Goal: Task Accomplishment & Management: Manage account settings

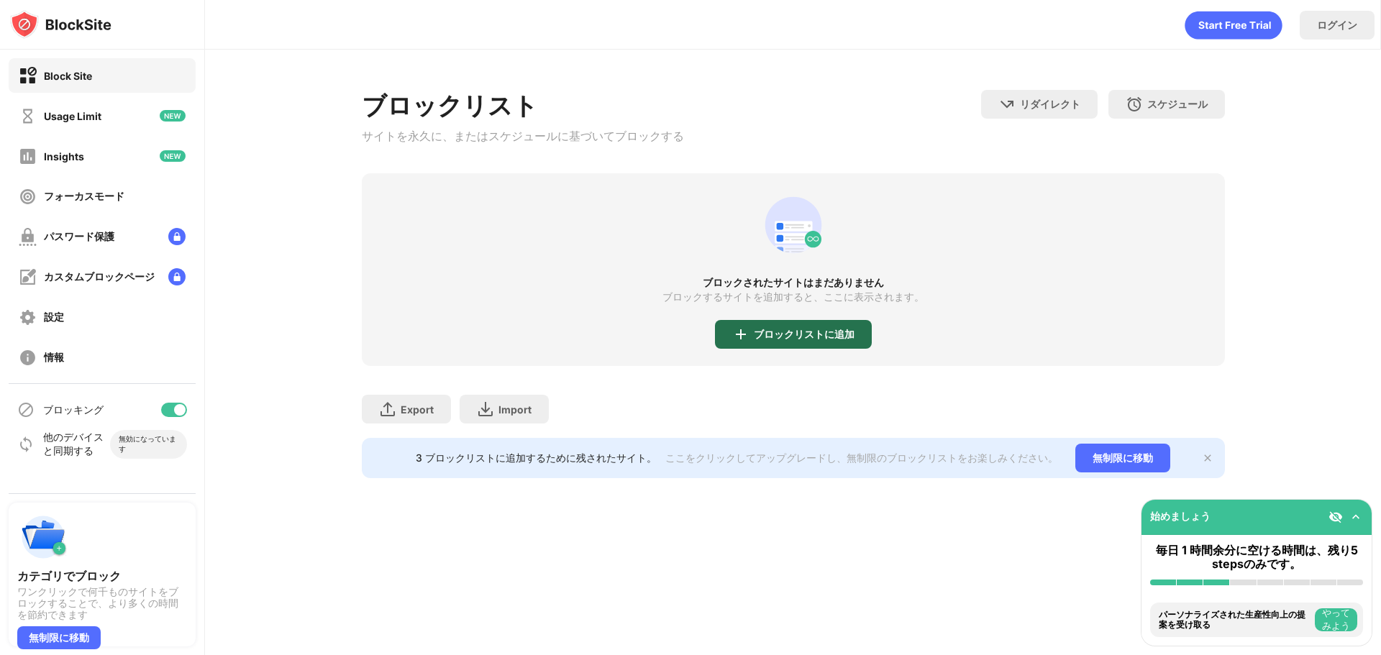
click at [803, 334] on div "ブロックリストに追加" at bounding box center [804, 335] width 101 height 12
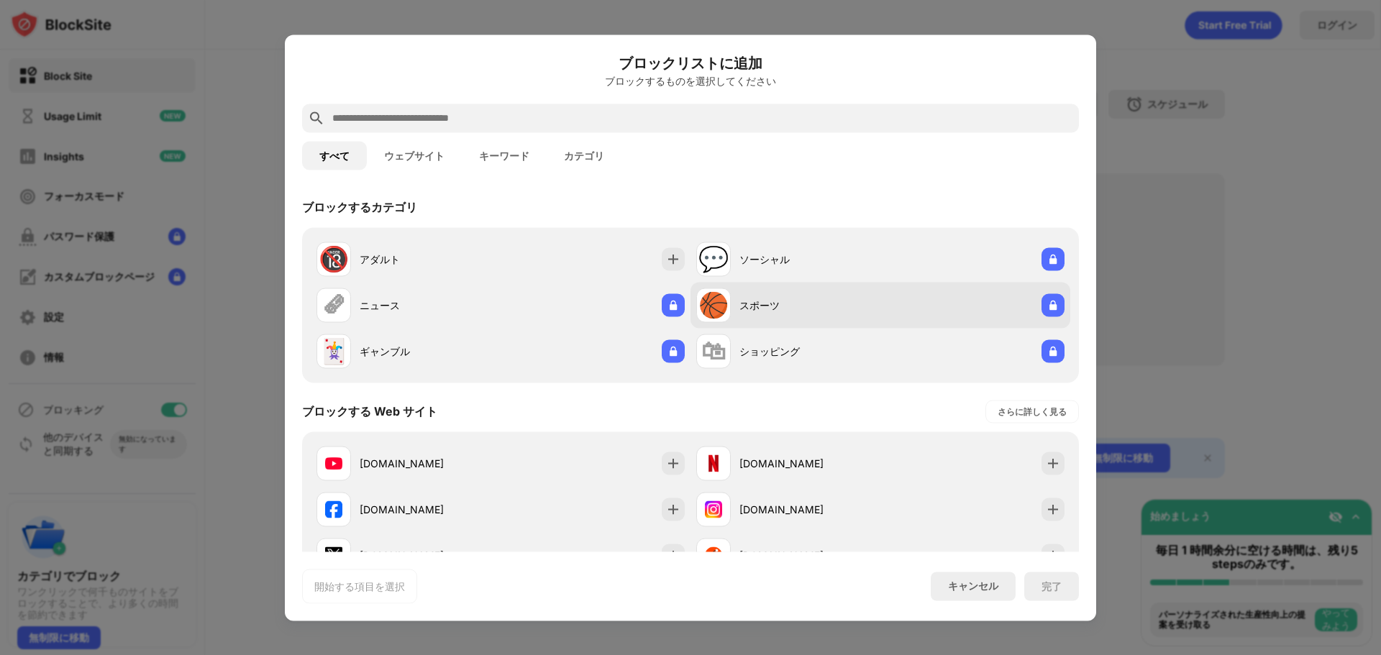
scroll to position [72, 0]
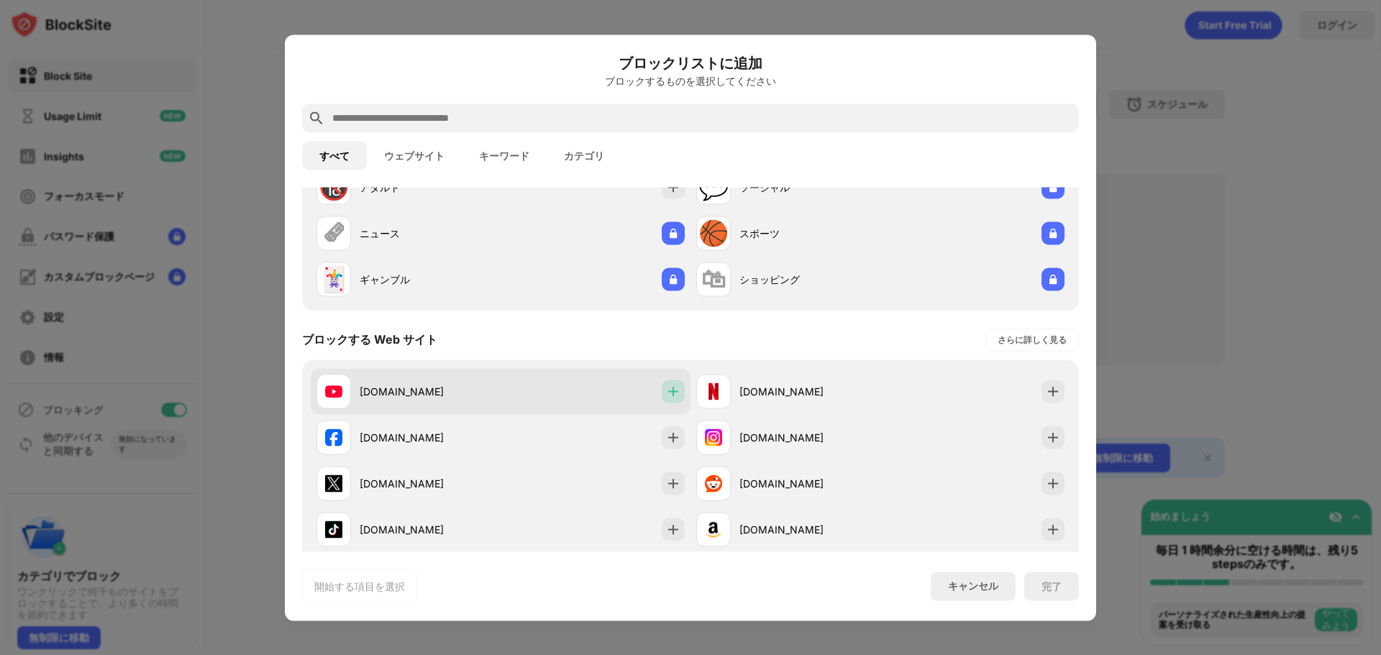
click at [668, 394] on img at bounding box center [673, 391] width 14 height 14
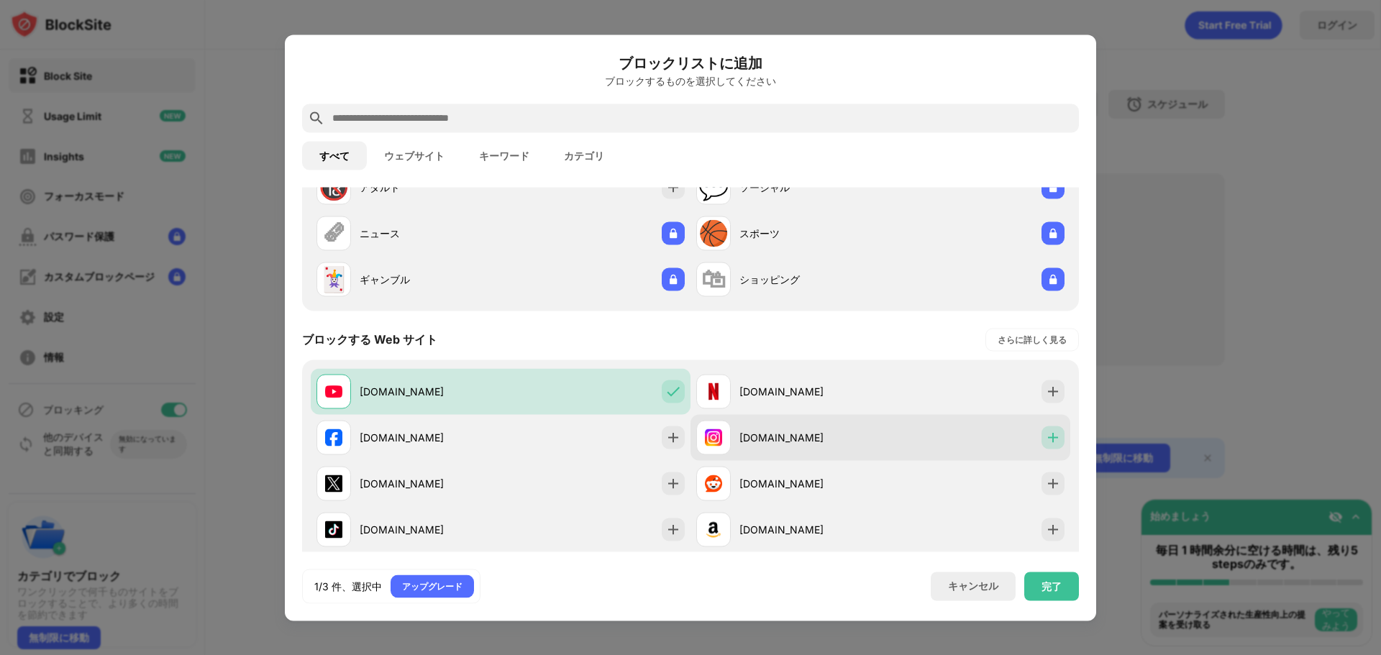
click at [1046, 443] on img at bounding box center [1053, 437] width 14 height 14
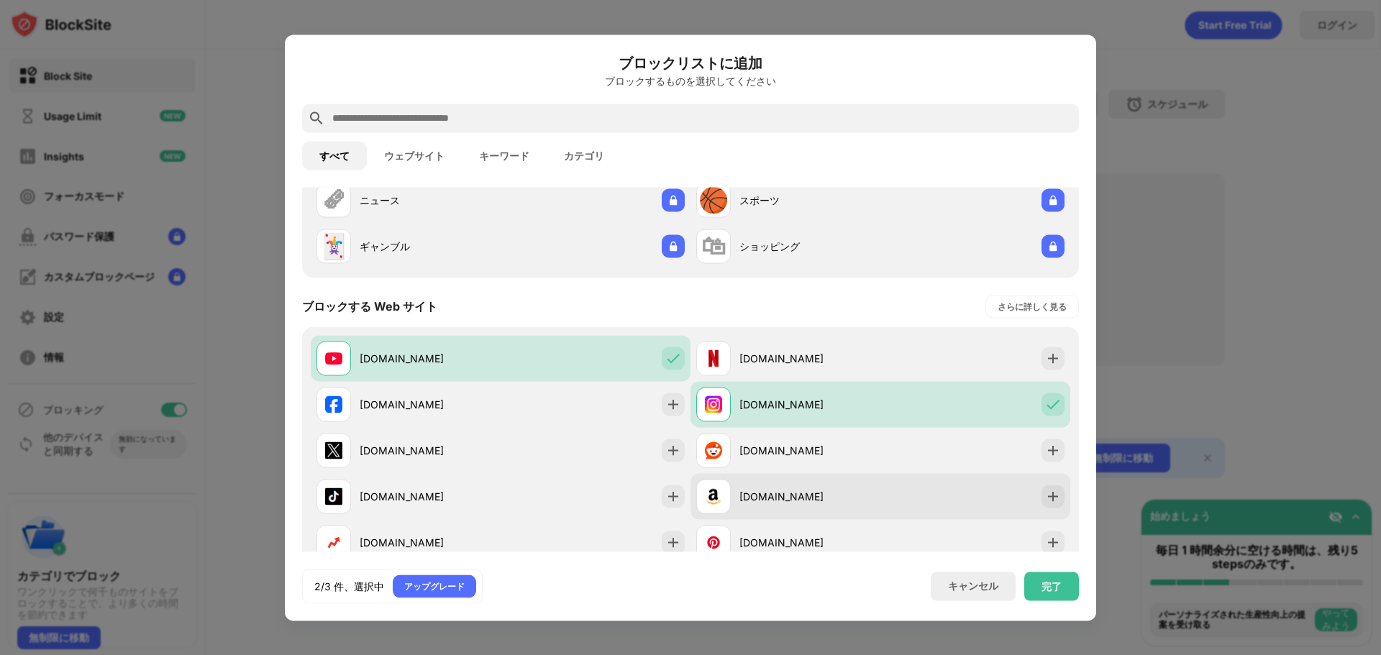
scroll to position [144, 0]
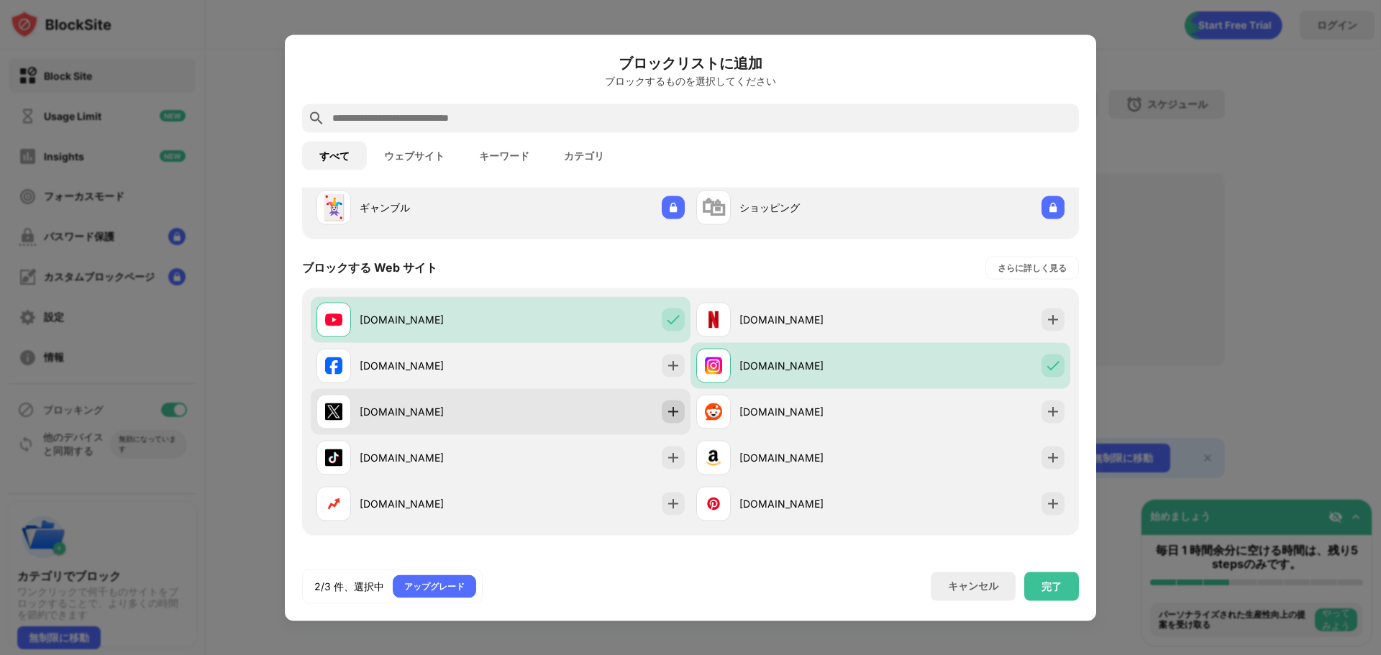
click at [668, 419] on div at bounding box center [673, 411] width 23 height 23
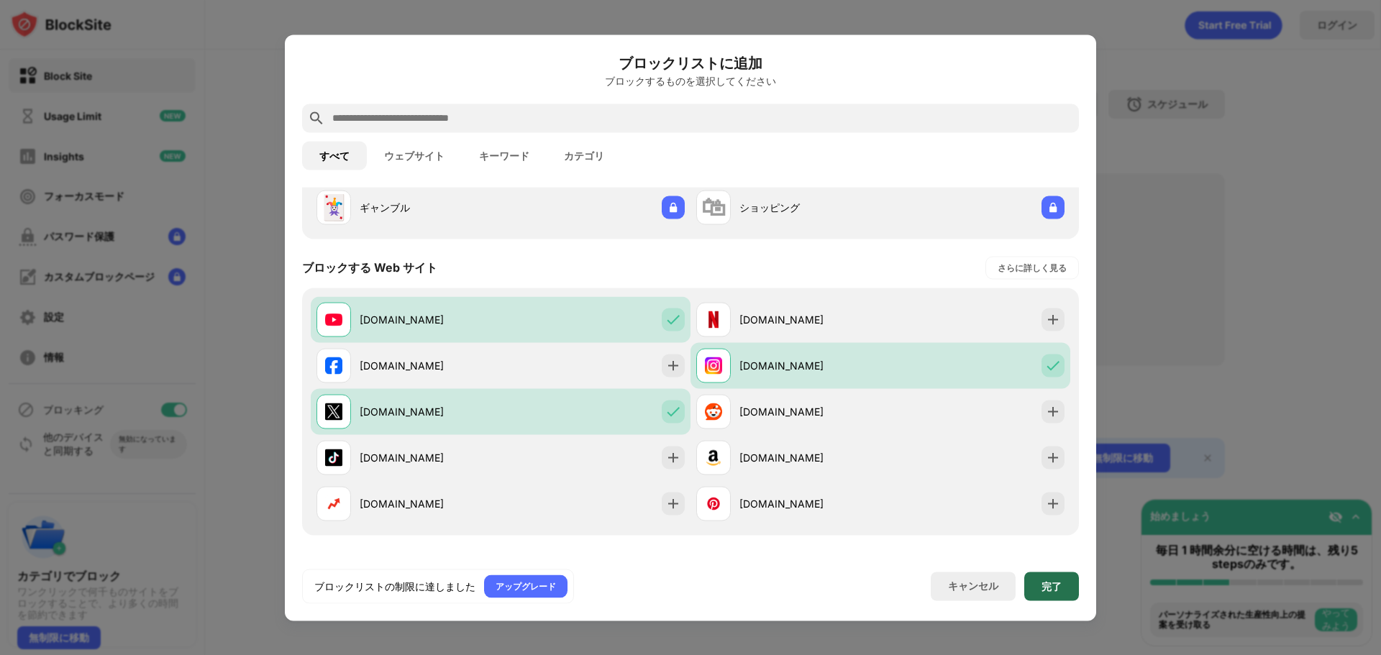
click at [1059, 582] on div "完了" at bounding box center [1052, 587] width 20 height 12
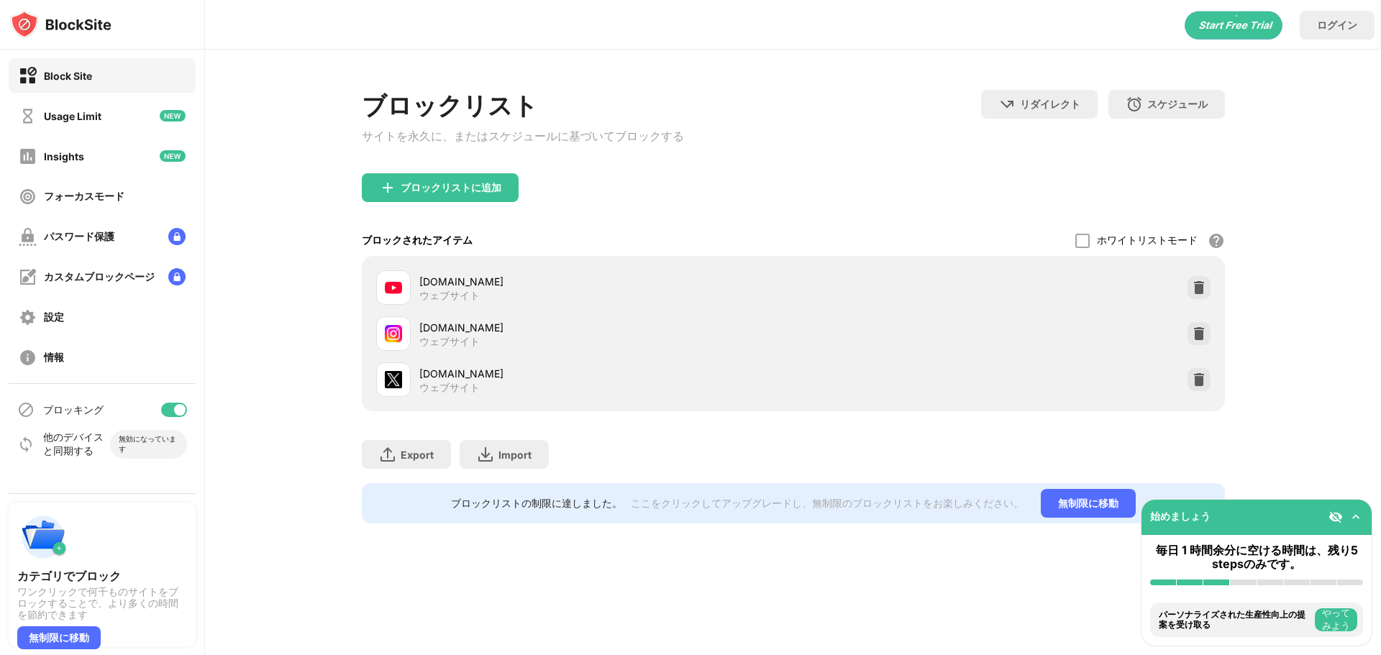
click at [1361, 516] on img at bounding box center [1356, 517] width 14 height 14
